Goal: Task Accomplishment & Management: Use online tool/utility

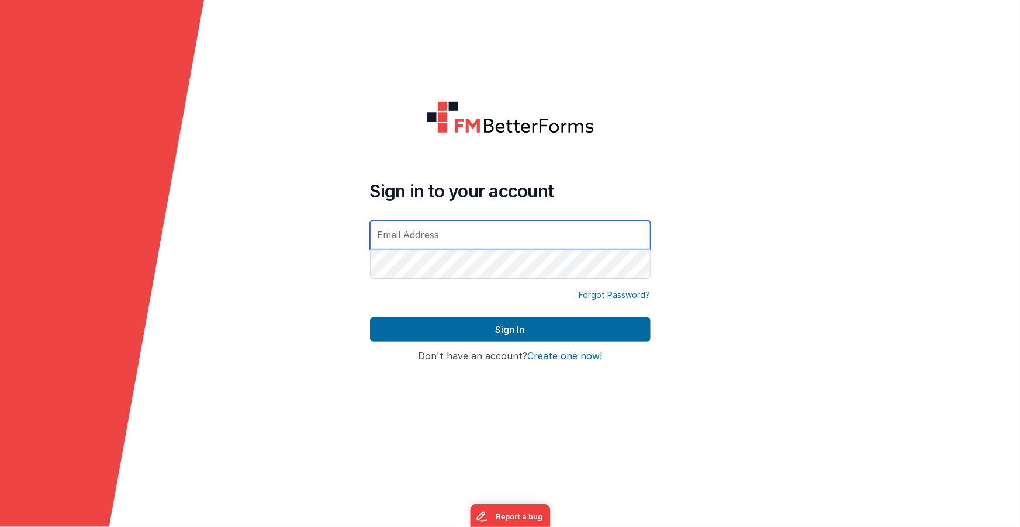
type input "[EMAIL_ADDRESS][DOMAIN_NAME]"
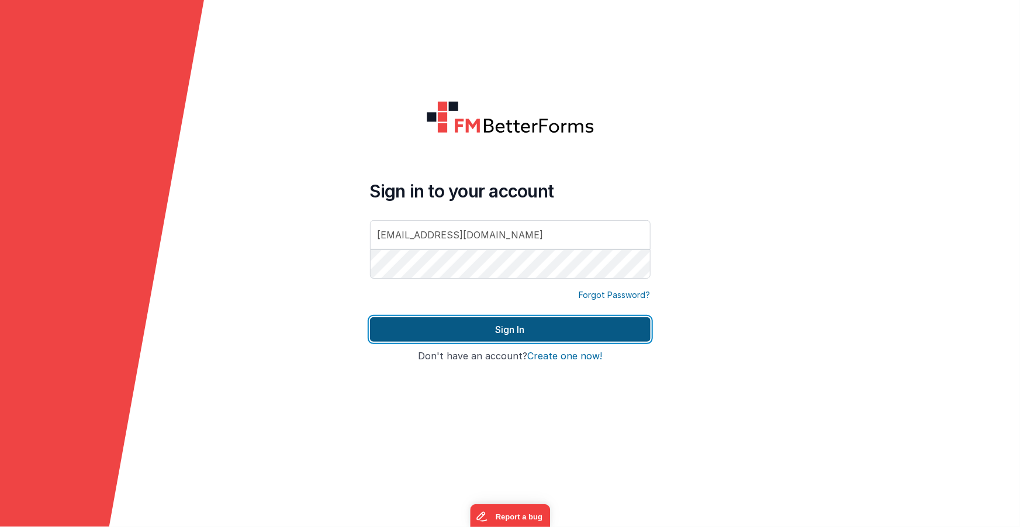
click at [507, 332] on button "Sign In" at bounding box center [510, 329] width 281 height 25
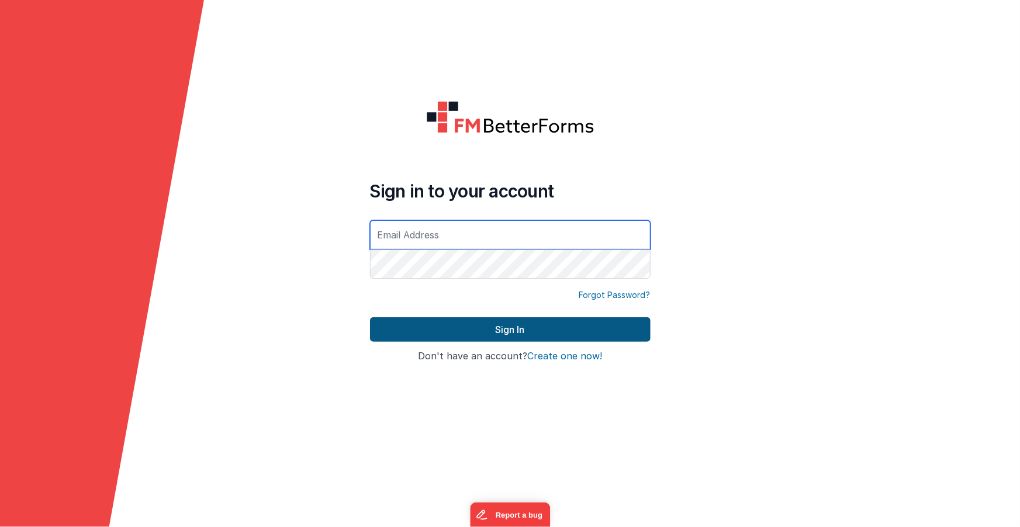
type input "[EMAIL_ADDRESS][DOMAIN_NAME]"
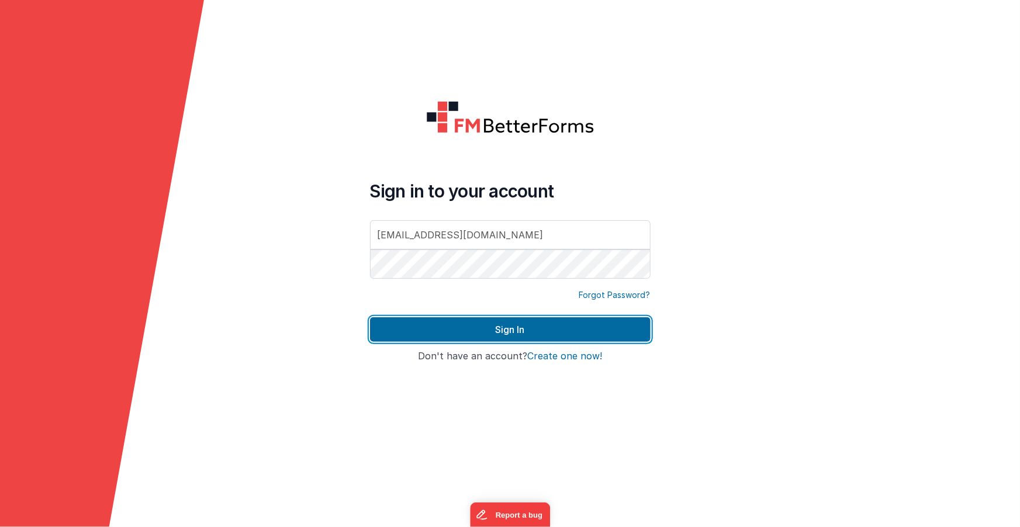
drag, startPoint x: 526, startPoint y: 327, endPoint x: 527, endPoint y: 301, distance: 26.3
click at [526, 326] on button "Sign In" at bounding box center [510, 329] width 281 height 25
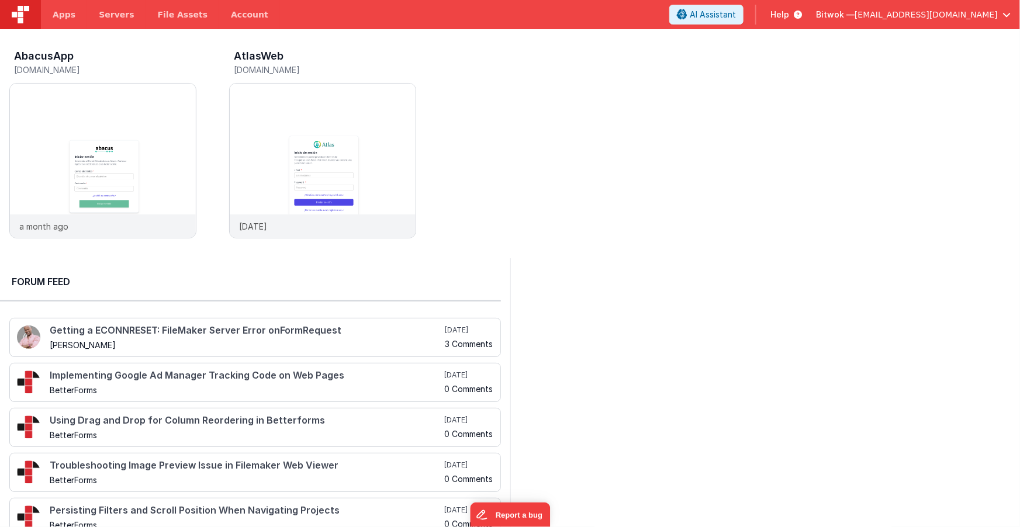
click at [982, 13] on span "[EMAIL_ADDRESS][DOMAIN_NAME]" at bounding box center [926, 15] width 143 height 12
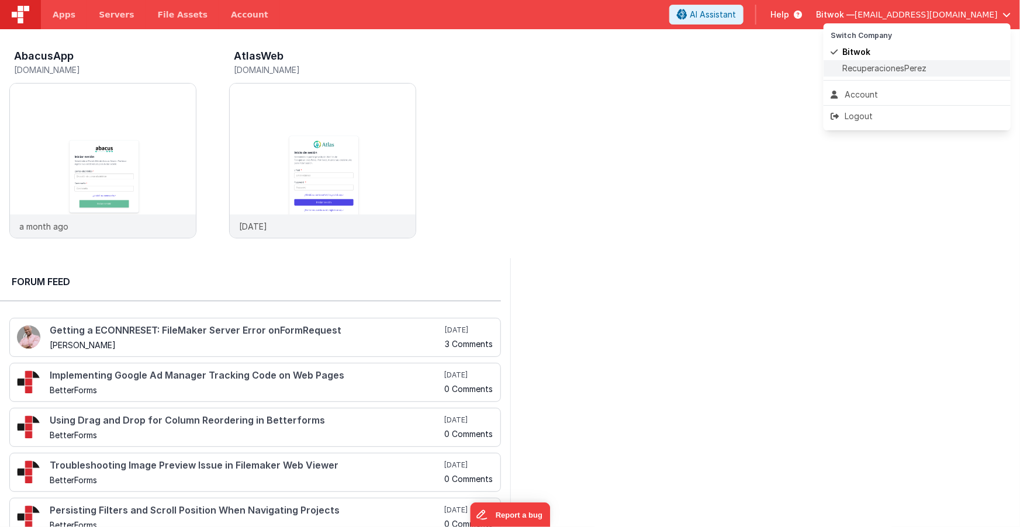
click at [899, 68] on span "RecuperacionesPerez" at bounding box center [884, 69] width 84 height 12
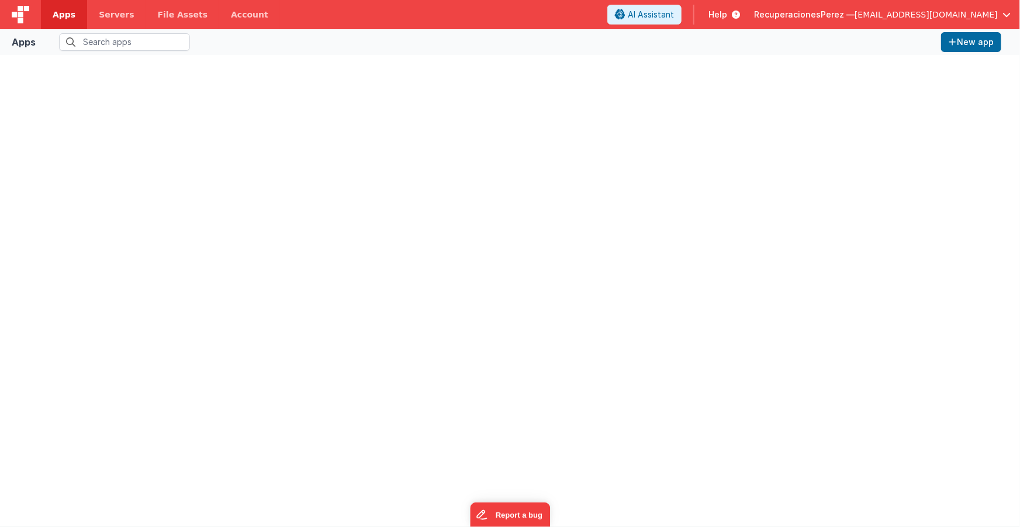
drag, startPoint x: 73, startPoint y: 17, endPoint x: 83, endPoint y: 20, distance: 10.4
click at [73, 17] on link "Apps" at bounding box center [64, 14] width 46 height 29
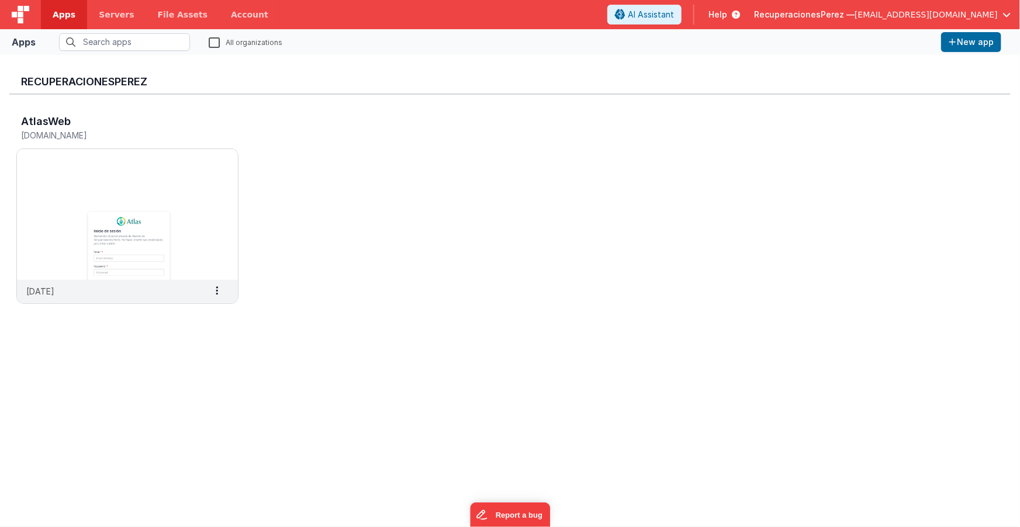
click at [318, 237] on div "AtlasWeb atlas.clientportal.cloud 4 months ago Settings Copy API Key Merge App …" at bounding box center [509, 213] width 1001 height 236
click at [973, 43] on button "New app" at bounding box center [971, 42] width 60 height 20
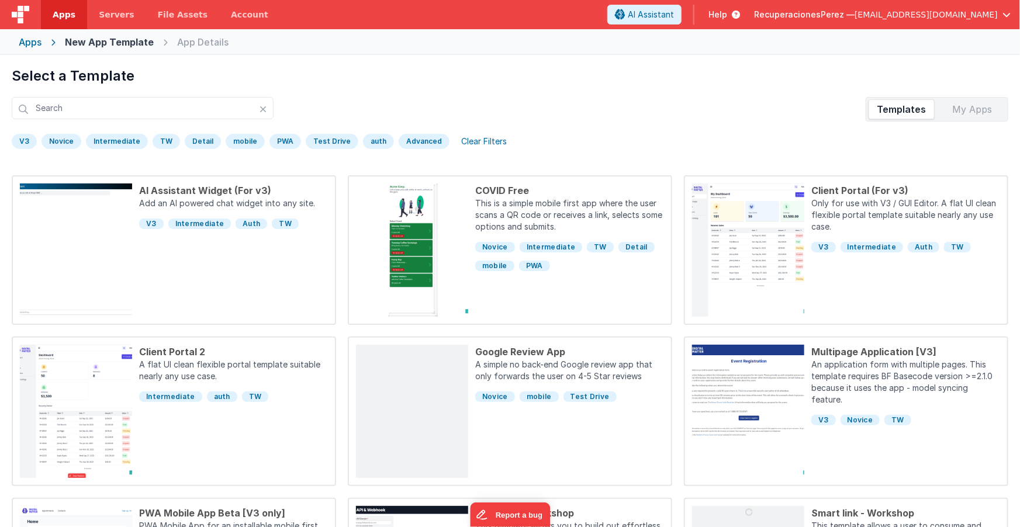
click at [975, 103] on div "My Apps" at bounding box center [973, 109] width 66 height 19
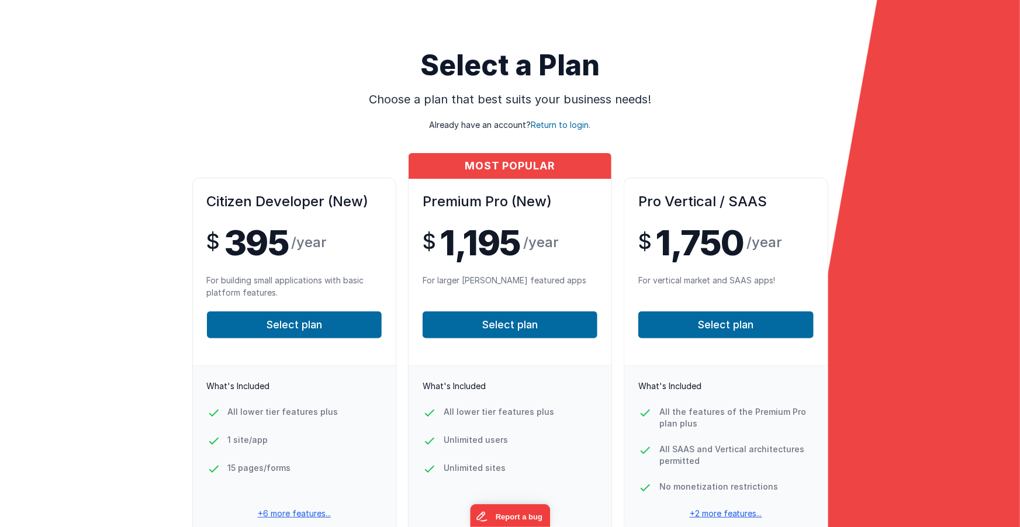
scroll to position [82, 0]
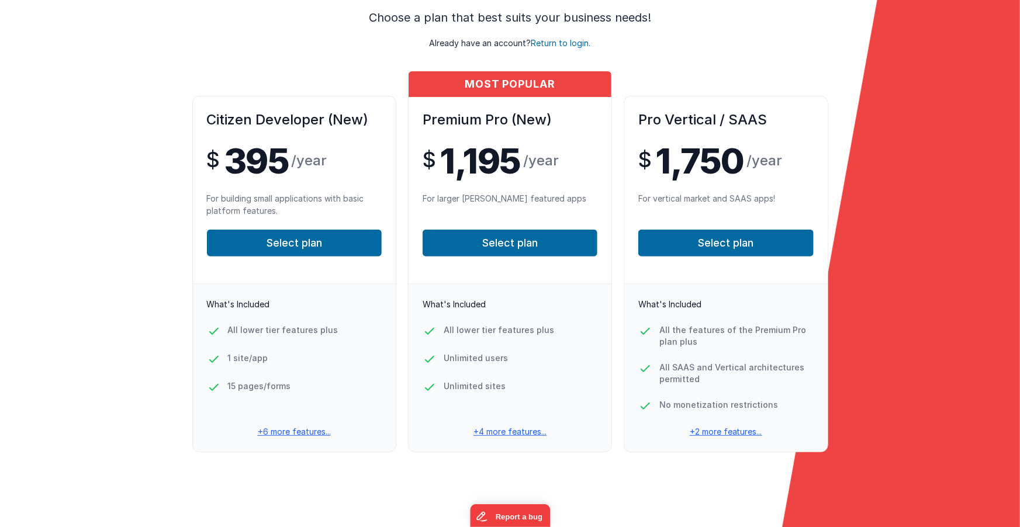
click at [518, 433] on p "+4 more features..." at bounding box center [510, 432] width 203 height 12
